Goal: Task Accomplishment & Management: Manage account settings

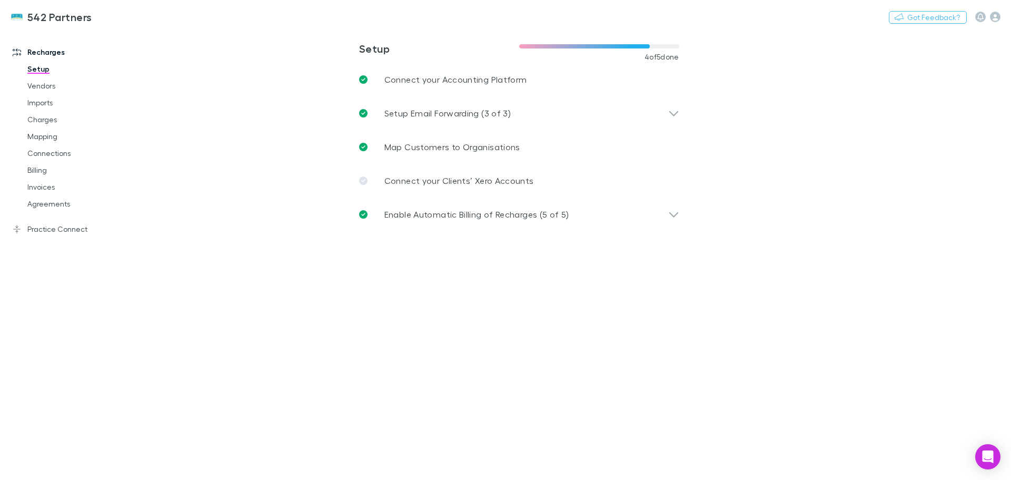
click at [41, 172] on link "Billing" at bounding box center [79, 170] width 125 height 17
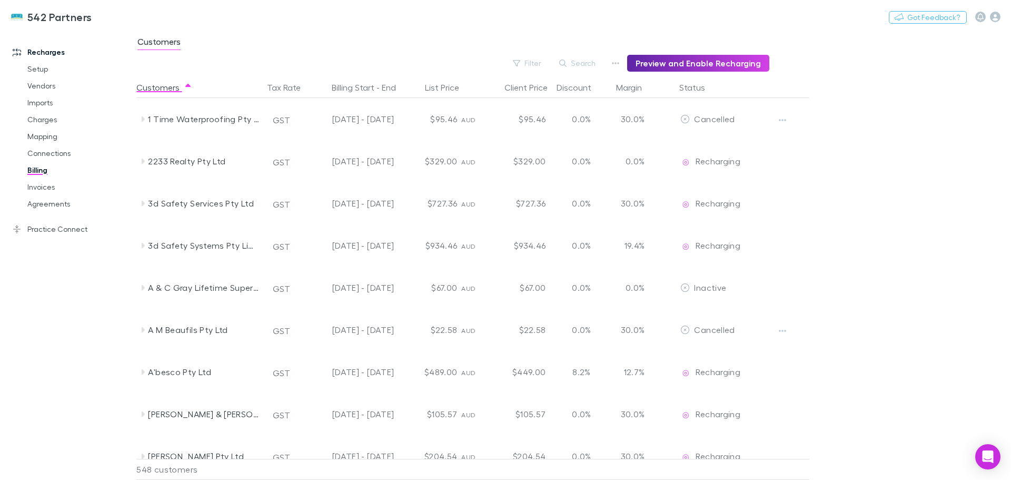
click at [580, 66] on button "Search" at bounding box center [578, 63] width 48 height 13
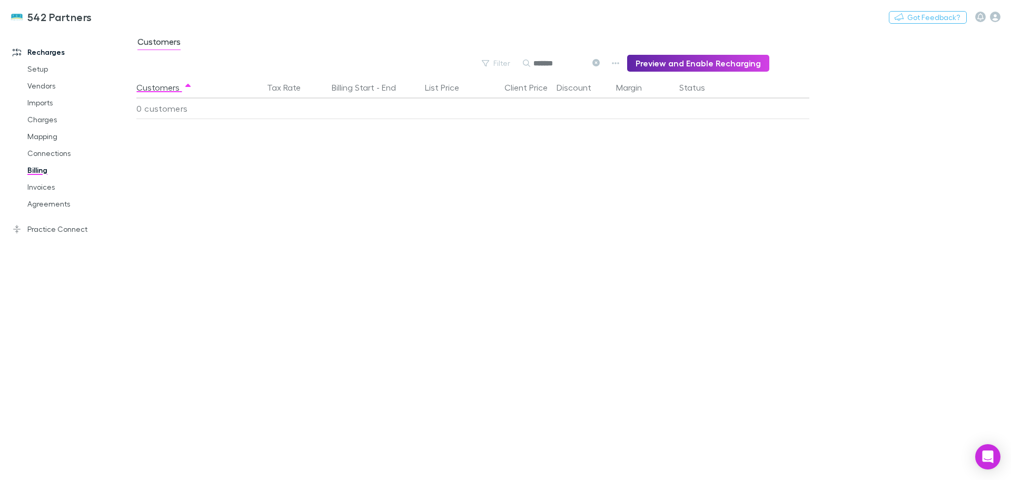
drag, startPoint x: 575, startPoint y: 64, endPoint x: 533, endPoint y: 67, distance: 42.3
click at [533, 67] on div "*******" at bounding box center [562, 63] width 79 height 13
type input "******"
click at [620, 63] on icon "button" at bounding box center [616, 63] width 7 height 2
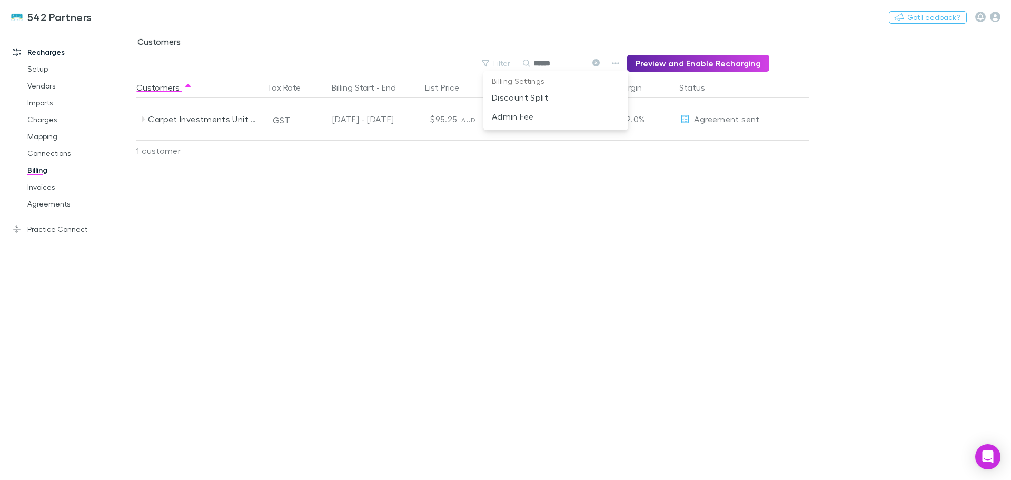
drag, startPoint x: 353, startPoint y: 248, endPoint x: 325, endPoint y: 257, distance: 30.0
click at [349, 253] on div at bounding box center [505, 240] width 1011 height 480
click at [43, 203] on link "Agreements" at bounding box center [79, 203] width 125 height 17
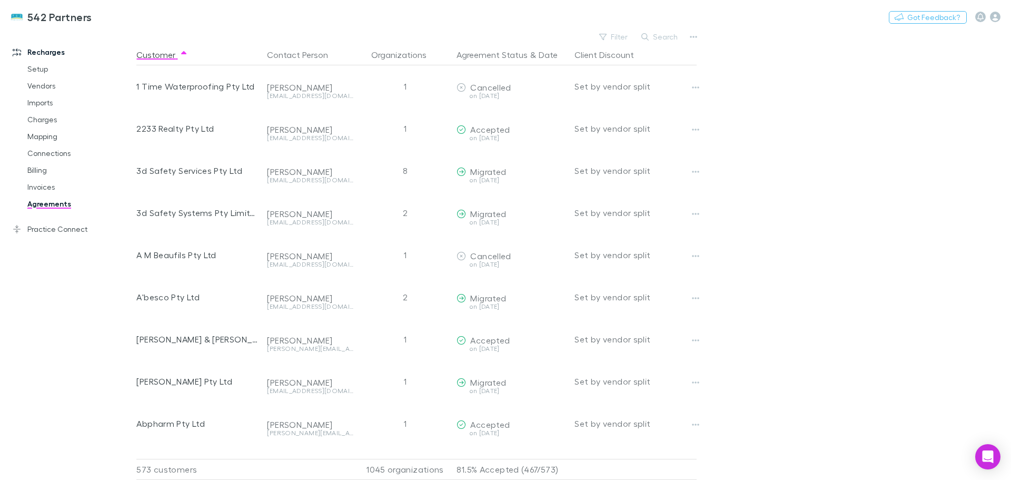
click at [37, 202] on link "Agreements" at bounding box center [79, 203] width 125 height 17
click at [665, 31] on button "Search" at bounding box center [660, 37] width 48 height 13
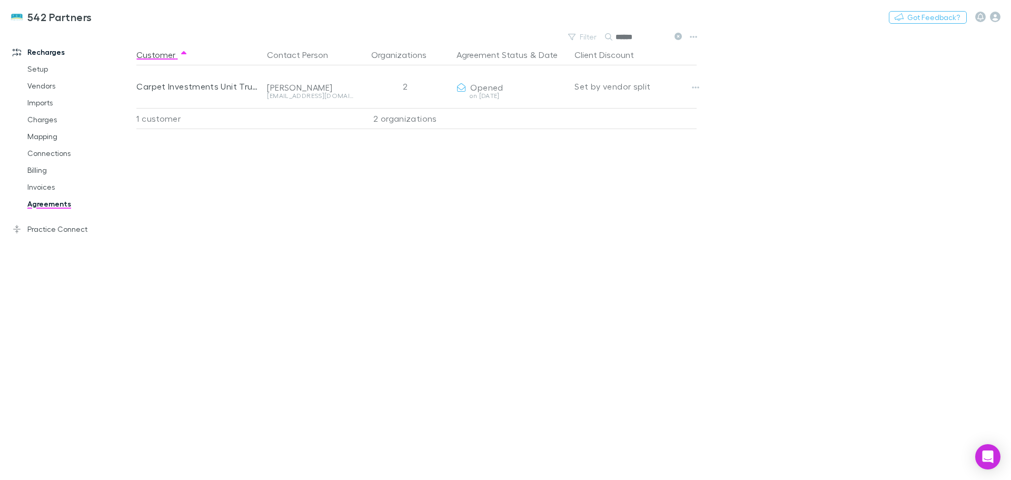
type input "******"
click at [0, 0] on button "Copy link" at bounding box center [0, 0] width 0 height 0
click at [573, 190] on div "Customer Contact Person Organizations Agreement Status & Date Client Discount C…" at bounding box center [425, 262] width 579 height 436
click at [377, 167] on div "Customer Contact Person Organizations Agreement Status & Date Client Discount C…" at bounding box center [425, 262] width 579 height 436
click at [457, 353] on div "Customer Contact Person Organizations Agreement Status & Date Client Discount C…" at bounding box center [425, 262] width 579 height 436
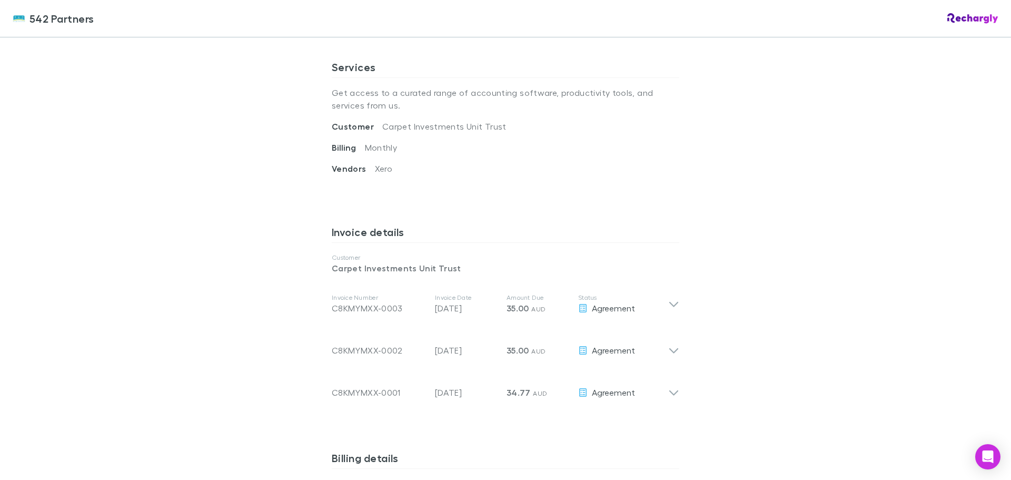
scroll to position [369, 0]
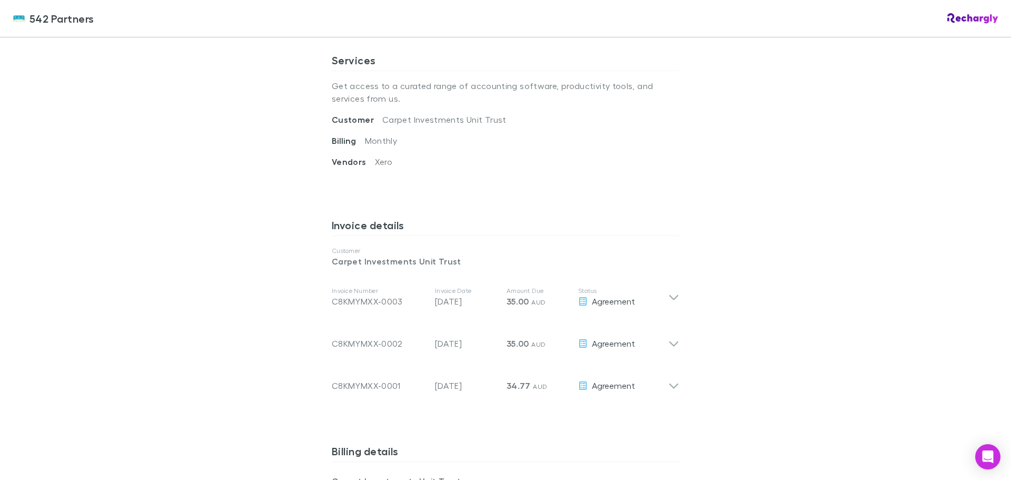
click at [673, 297] on icon at bounding box center [673, 297] width 9 height 5
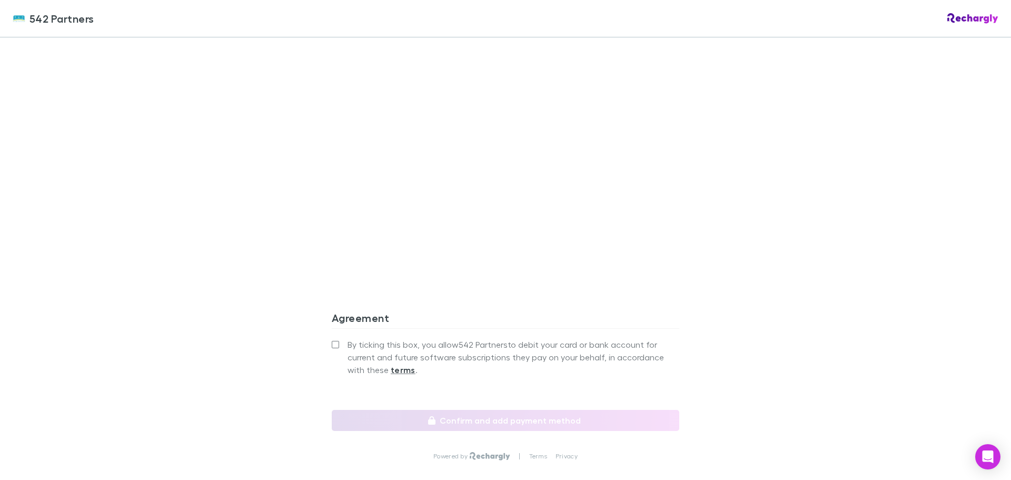
scroll to position [925, 0]
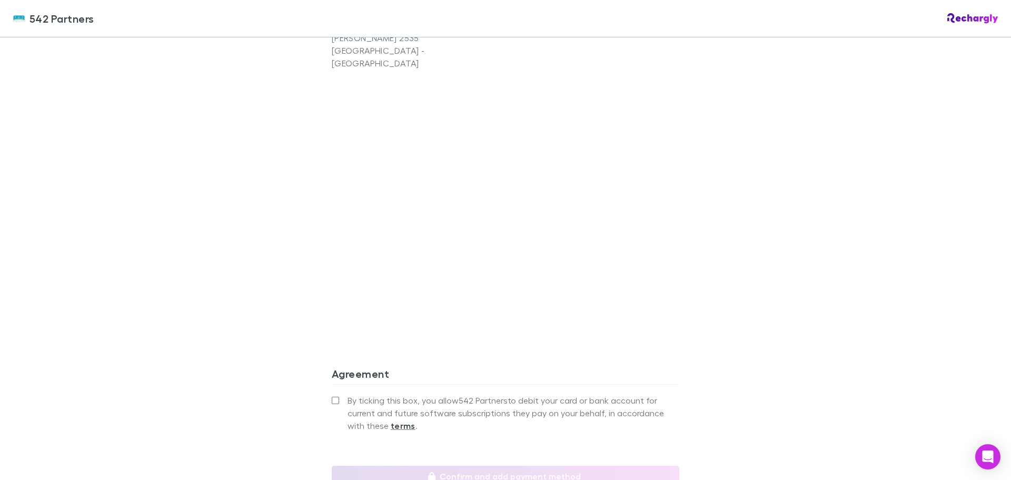
scroll to position [945, 0]
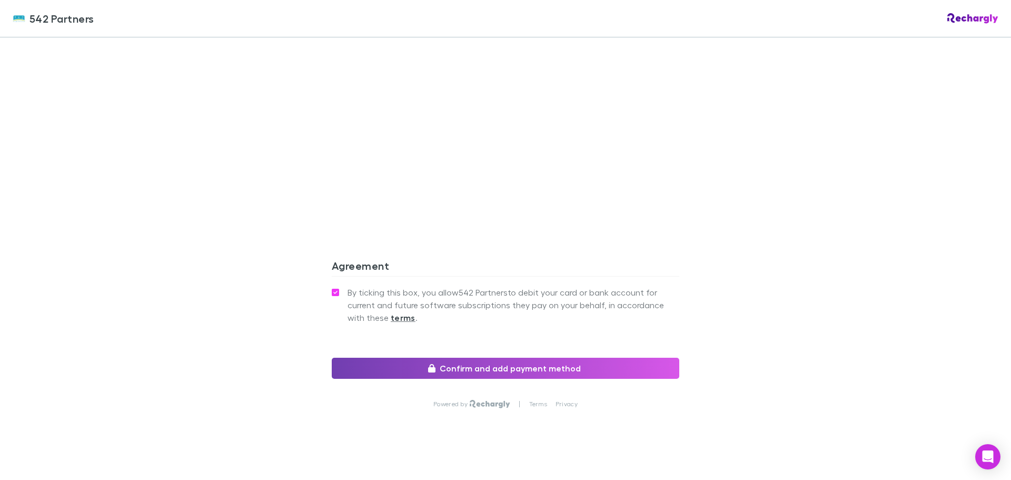
click at [559, 358] on button "Confirm and add payment method" at bounding box center [506, 368] width 348 height 21
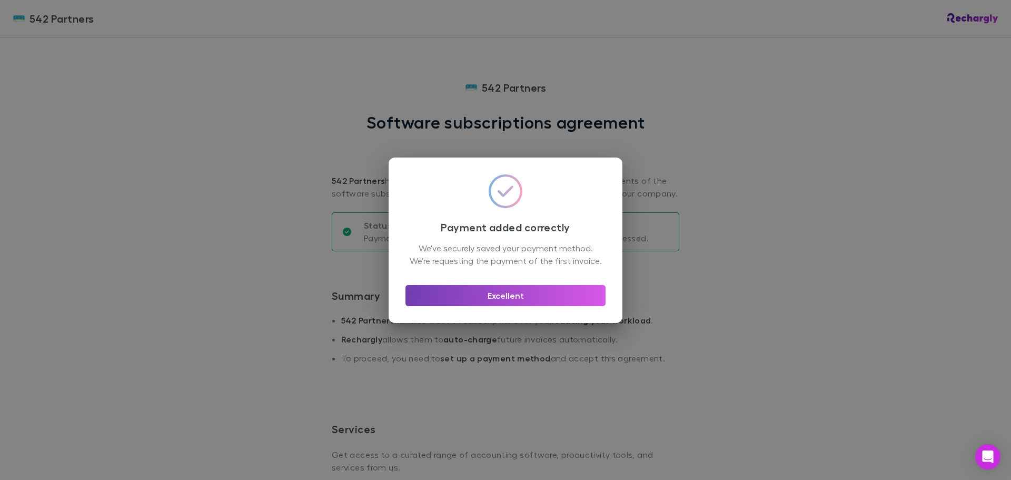
click at [525, 302] on button "Excellent" at bounding box center [506, 295] width 200 height 21
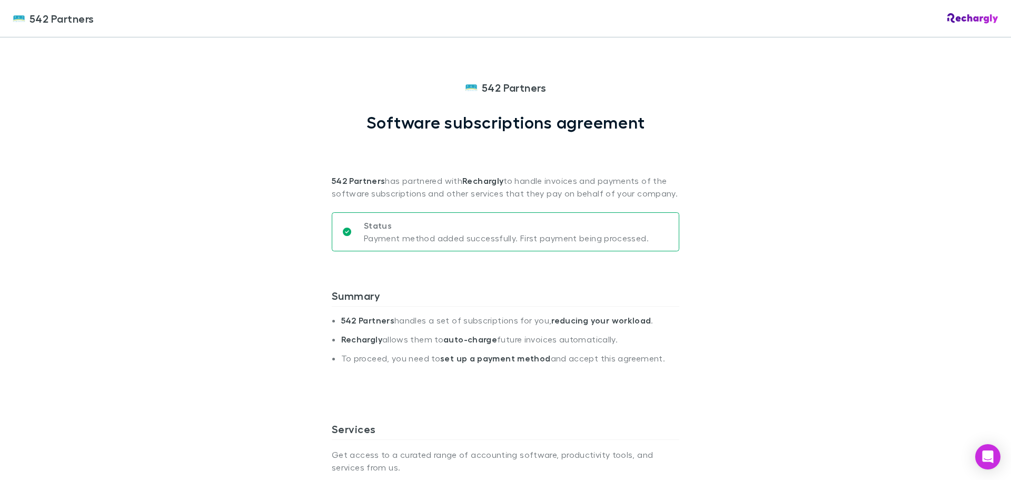
click at [797, 224] on div "542 Partners 542 Partners Software subscriptions agreement 542 Partners has par…" at bounding box center [505, 240] width 1011 height 480
